Goal: Navigation & Orientation: Find specific page/section

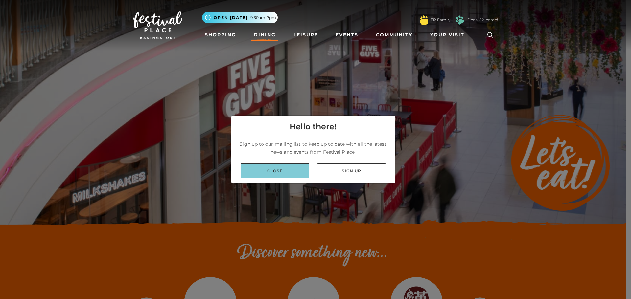
click at [280, 169] on link "Close" at bounding box center [274, 171] width 69 height 15
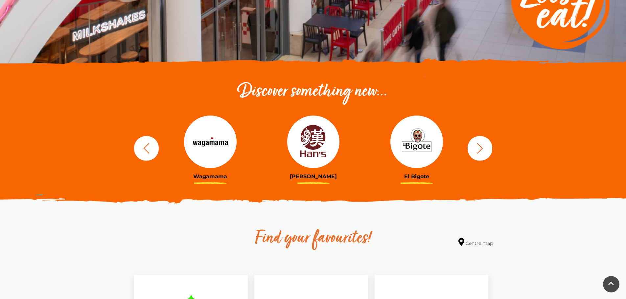
scroll to position [197, 0]
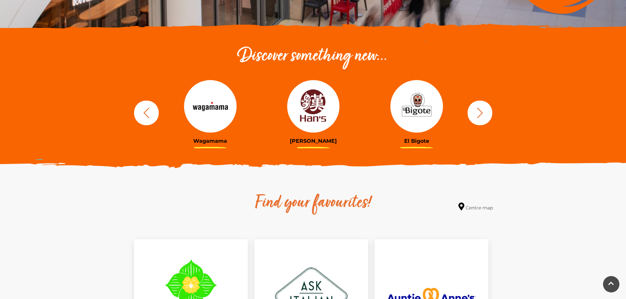
click at [483, 113] on icon "button" at bounding box center [480, 113] width 12 height 12
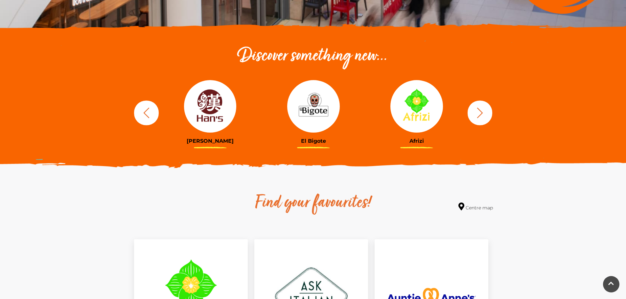
click at [483, 113] on icon "button" at bounding box center [480, 113] width 12 height 12
click at [150, 110] on icon "button" at bounding box center [146, 113] width 12 height 12
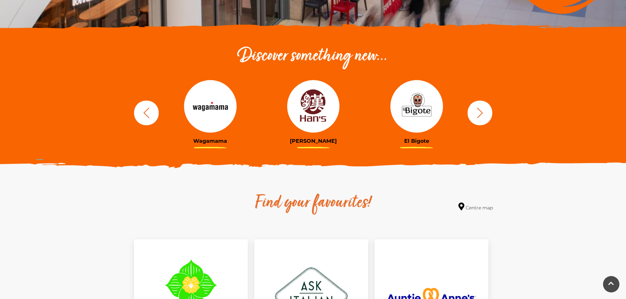
click at [150, 110] on icon "button" at bounding box center [146, 113] width 12 height 12
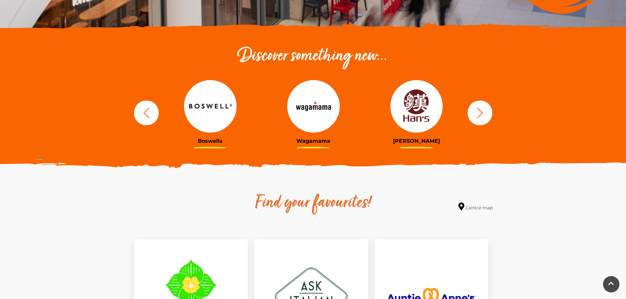
click at [142, 115] on icon "button" at bounding box center [146, 113] width 12 height 12
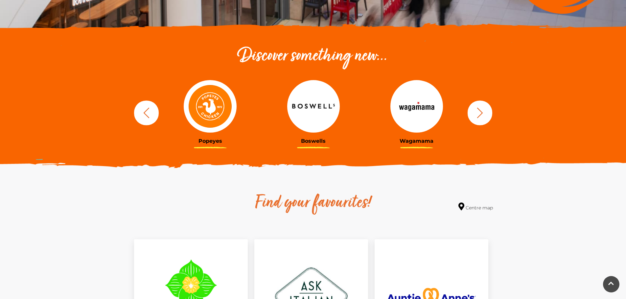
click at [143, 114] on icon "button" at bounding box center [146, 113] width 12 height 12
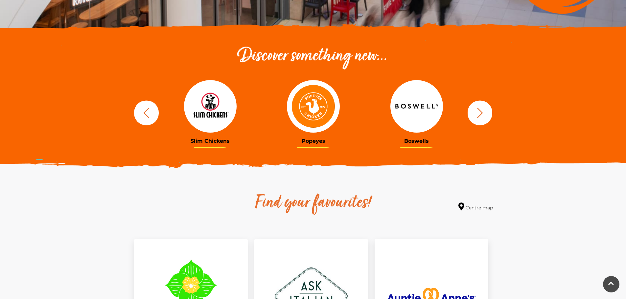
click at [145, 112] on icon "button" at bounding box center [146, 113] width 12 height 12
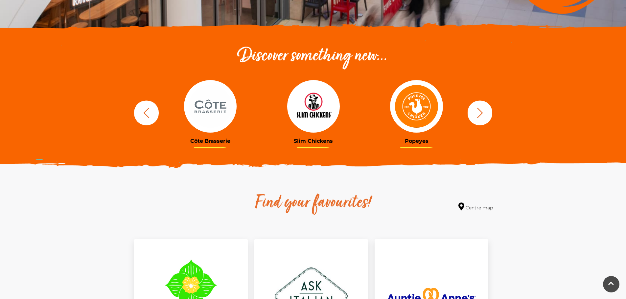
click at [145, 112] on icon "button" at bounding box center [146, 113] width 12 height 12
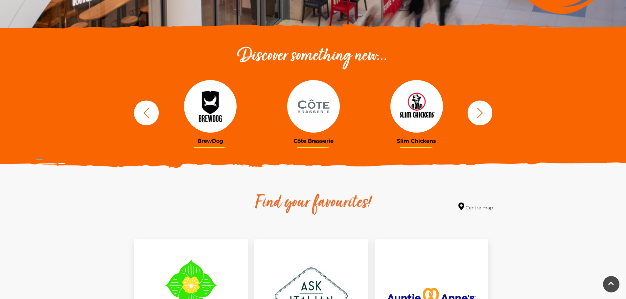
click at [150, 115] on icon "button" at bounding box center [146, 113] width 12 height 12
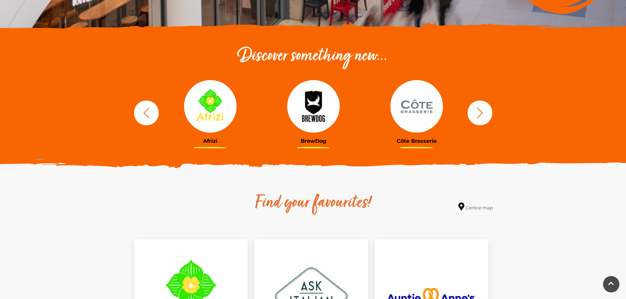
click at [151, 115] on icon "button" at bounding box center [146, 113] width 12 height 12
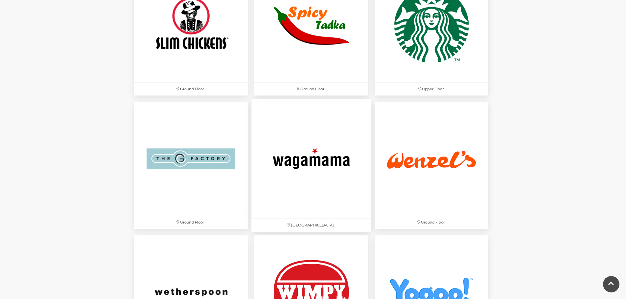
scroll to position [2233, 0]
